Goal: Task Accomplishment & Management: Complete application form

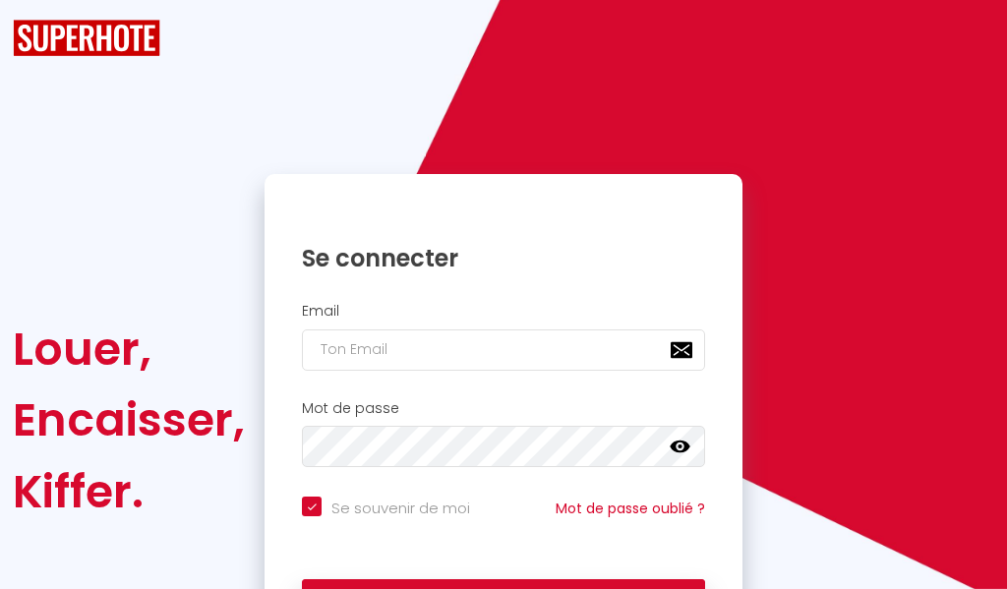
checkbox input "true"
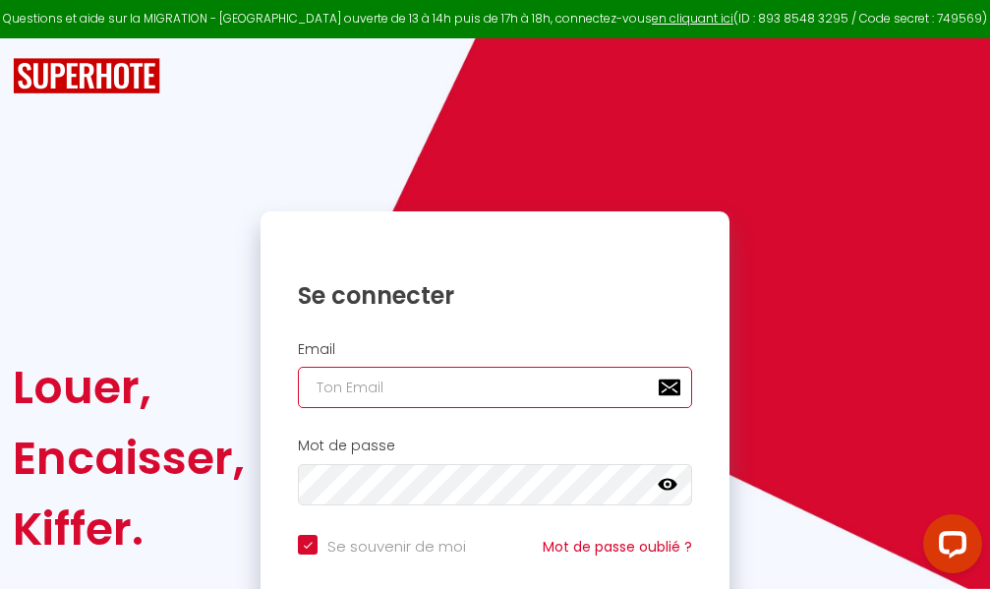
click at [502, 387] on input "email" at bounding box center [495, 387] width 394 height 41
type input "m"
checkbox input "true"
type input "ma"
checkbox input "true"
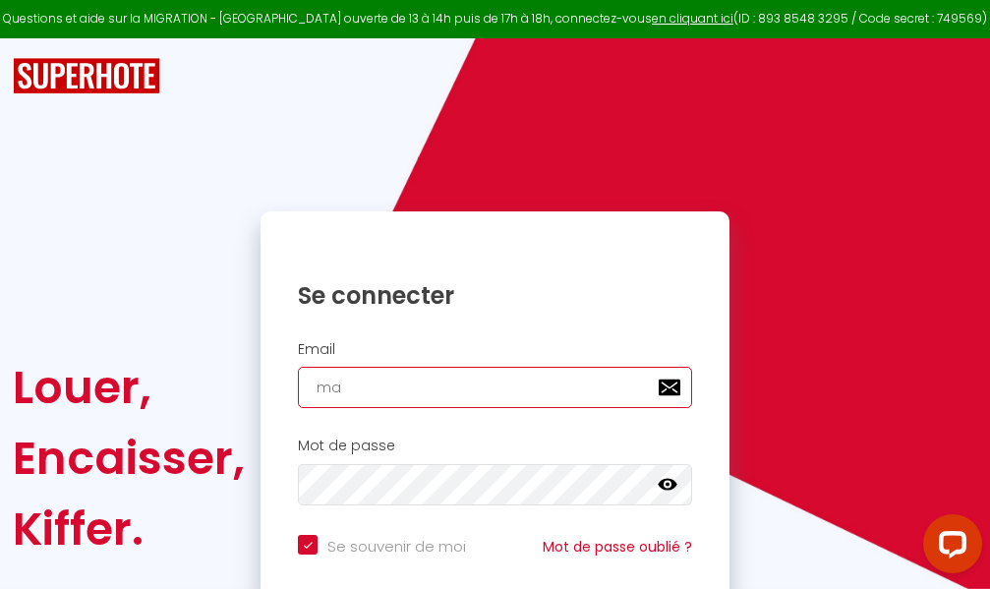
type input "mar"
checkbox input "true"
type input "marc"
checkbox input "true"
type input "marcd"
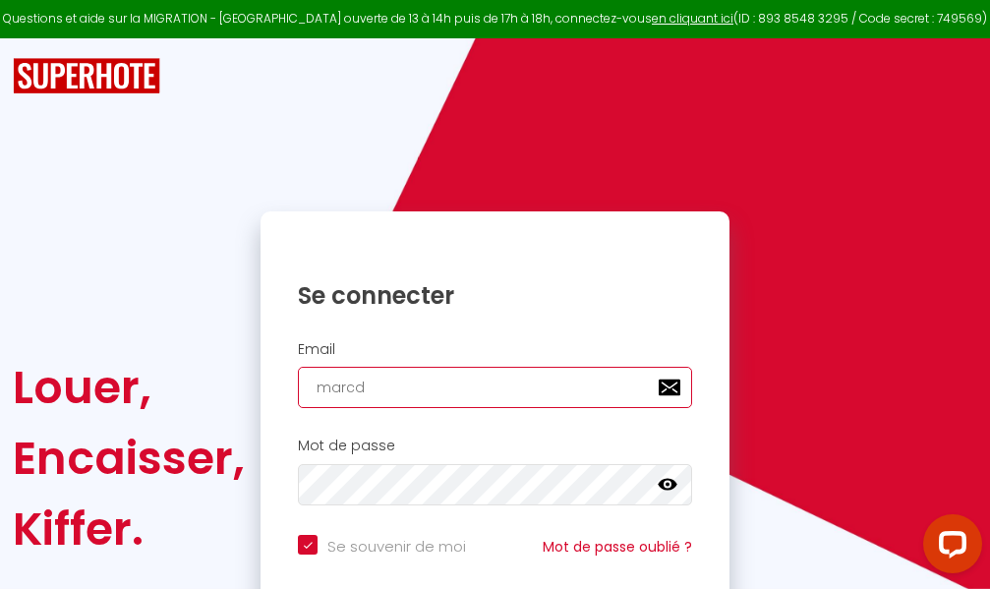
checkbox input "true"
type input "marcdp"
checkbox input "true"
type input "marcdpo"
checkbox input "true"
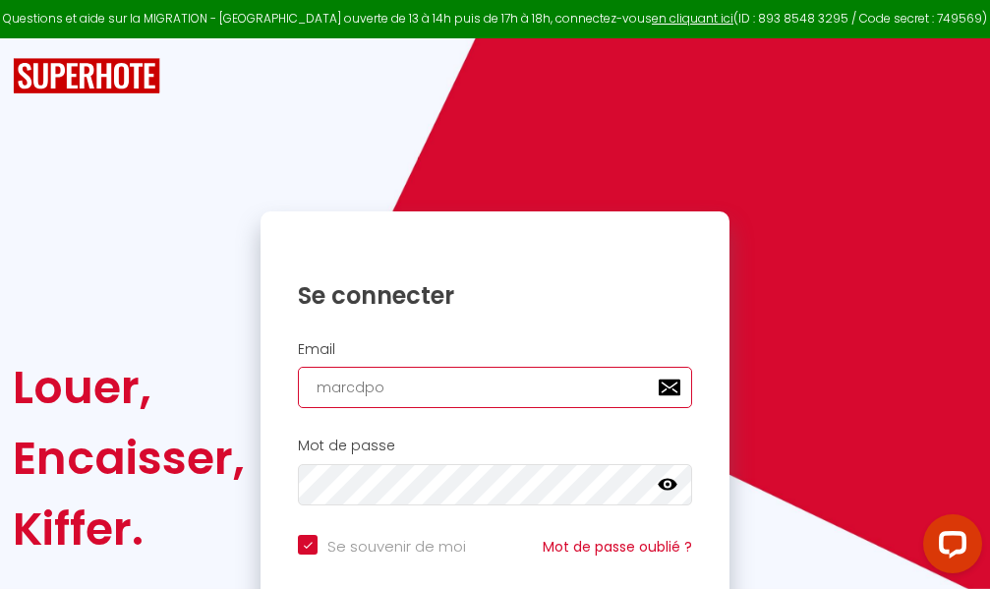
type input "marcdpoz"
checkbox input "true"
type input "marcdpoz."
checkbox input "true"
type input "marcdpoz.l"
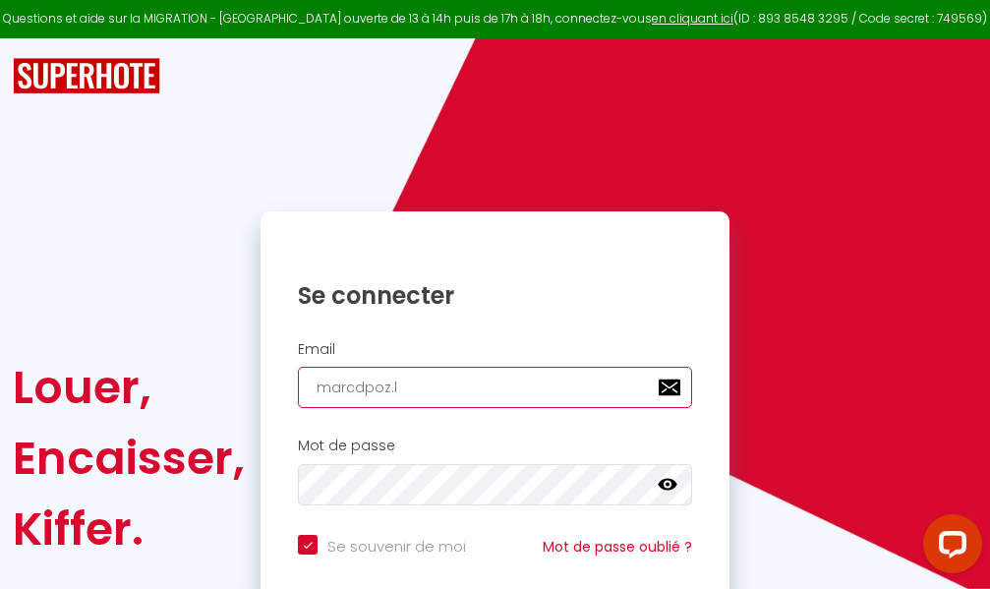
checkbox input "true"
type input "marcdpoz.lo"
checkbox input "true"
type input "marcdpoz.loc"
checkbox input "true"
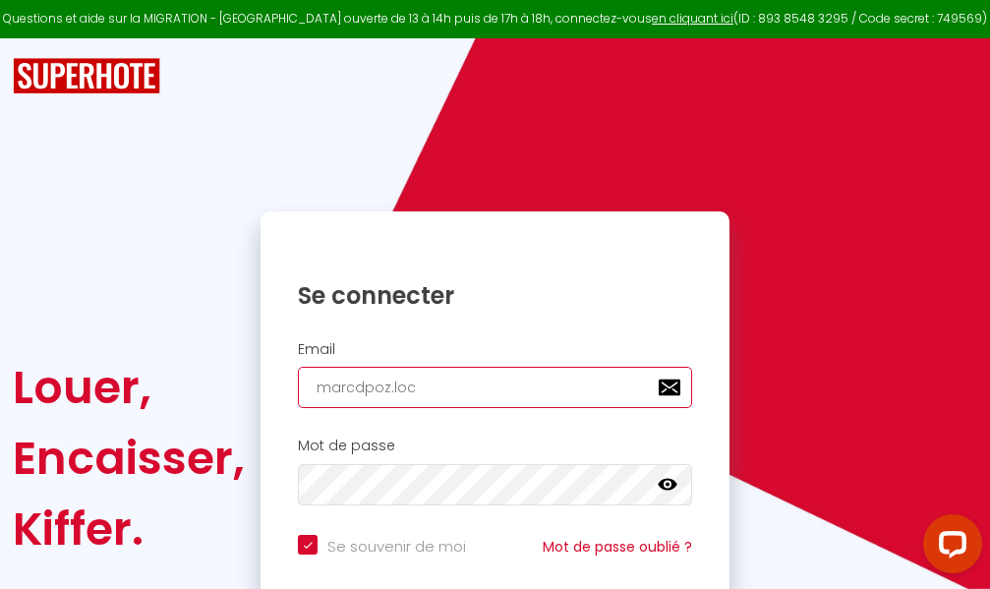
type input "marcdpoz.loca"
checkbox input "true"
type input "marcdpoz.locat"
checkbox input "true"
type input "marcdpoz.locati"
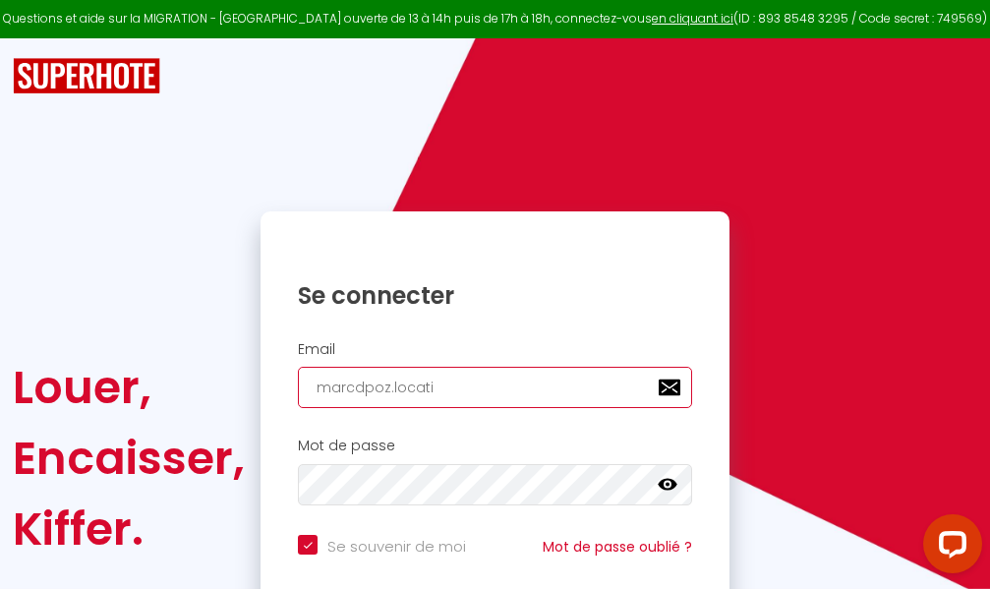
checkbox input "true"
type input "marcdpoz.locatio"
checkbox input "true"
type input "marcdpoz.location"
checkbox input "true"
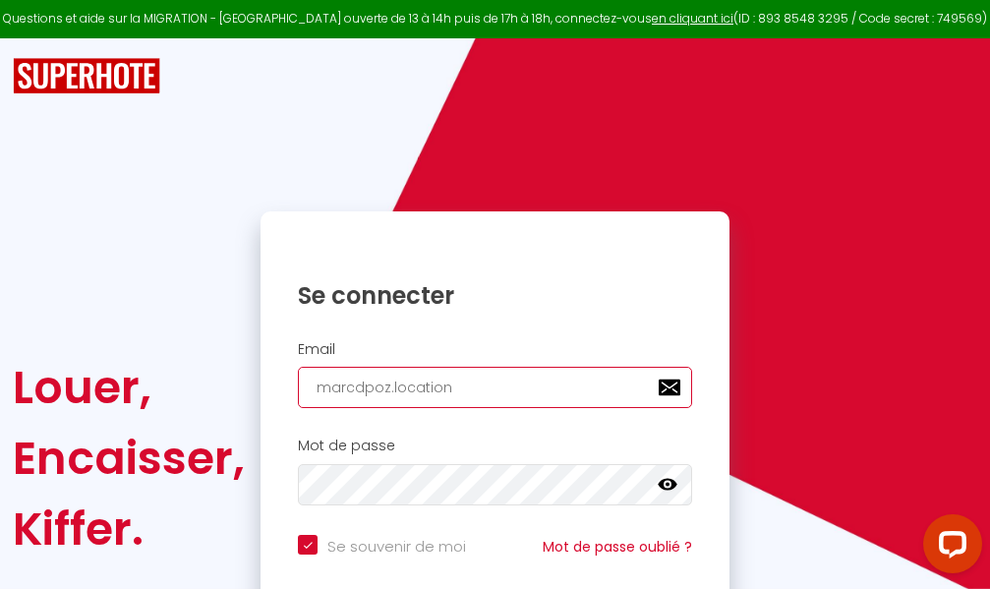
type input "marcdpoz.location@"
checkbox input "true"
type input "marcdpoz.location@g"
checkbox input "true"
type input "marcdpoz.location@gm"
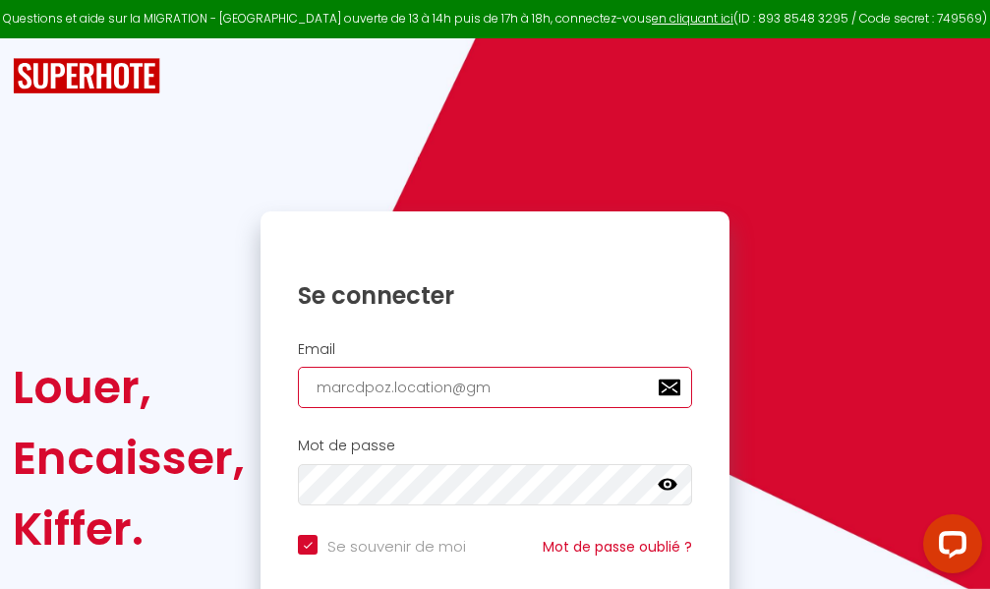
checkbox input "true"
type input "marcdpoz.location@gma"
checkbox input "true"
type input "marcdpoz.location@gmai"
checkbox input "true"
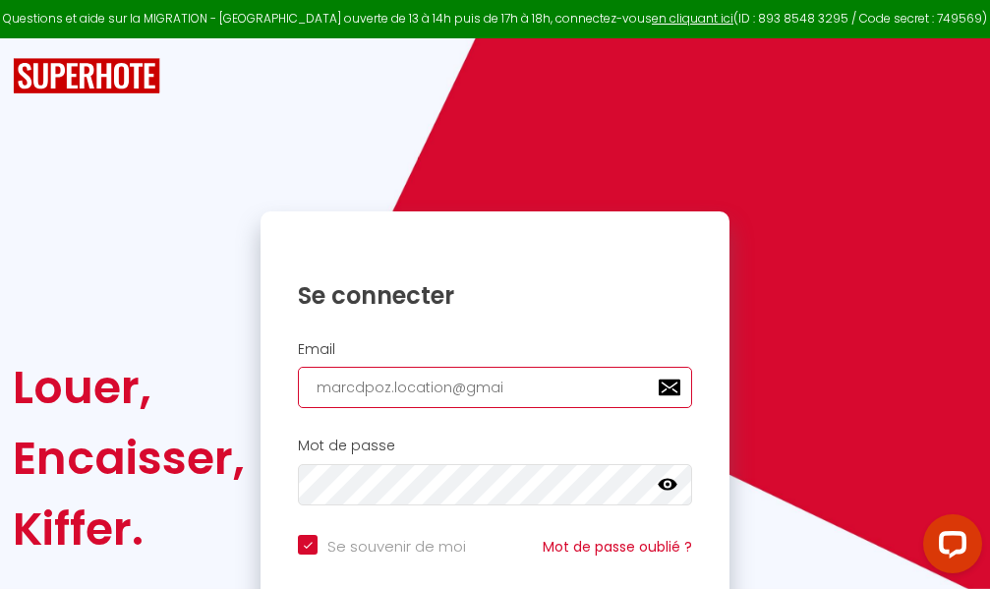
type input "[EMAIL_ADDRESS]"
checkbox input "true"
type input "[EMAIL_ADDRESS]."
checkbox input "true"
type input "marcdpoz.location@gmail.c"
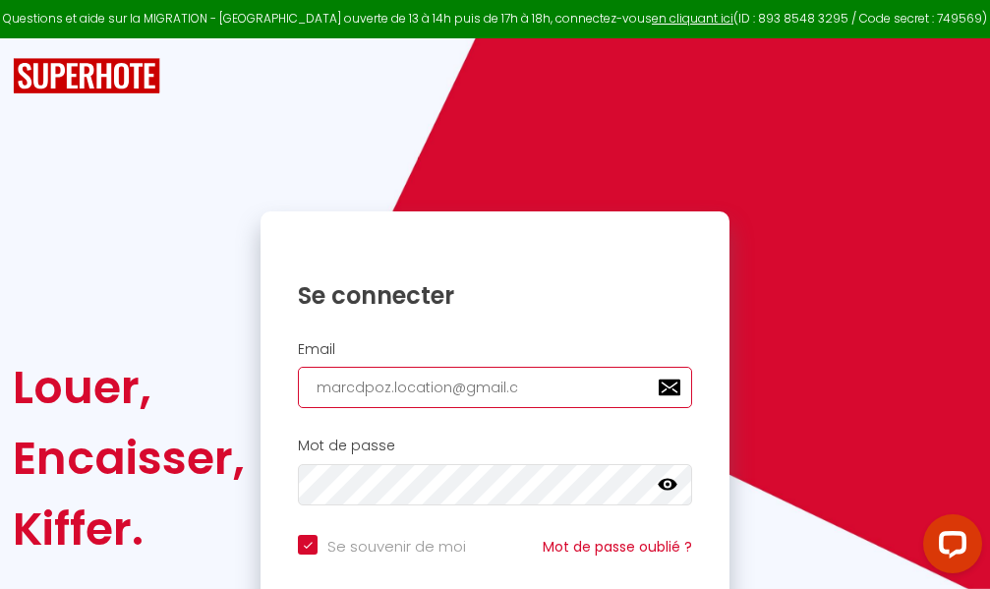
checkbox input "true"
type input "[EMAIL_ADDRESS][DOMAIN_NAME]"
checkbox input "true"
type input "[EMAIL_ADDRESS][DOMAIN_NAME]"
checkbox input "true"
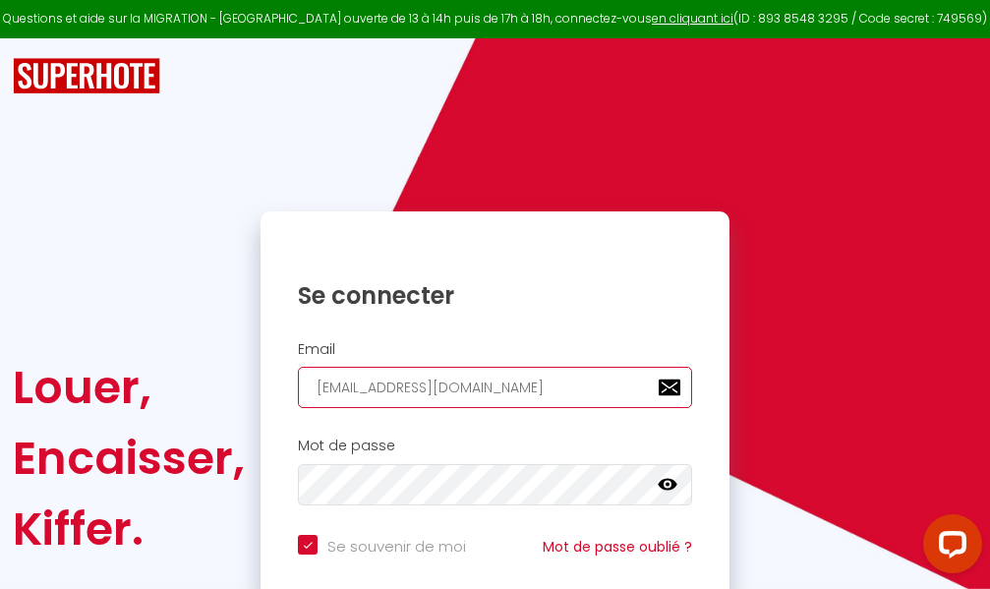
type input "[EMAIL_ADDRESS][DOMAIN_NAME]"
